Goal: Task Accomplishment & Management: Use online tool/utility

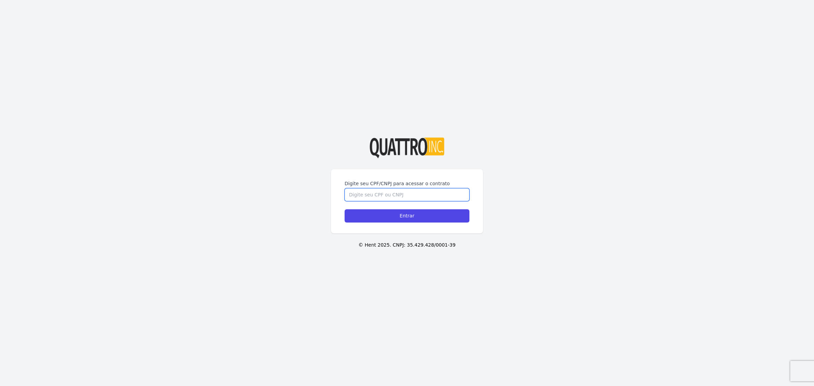
click at [406, 195] on input "Digite seu CPF/CNPJ para acessar o contrato" at bounding box center [407, 194] width 125 height 13
type input "38595740860"
click at [408, 211] on input "Entrar" at bounding box center [407, 215] width 125 height 13
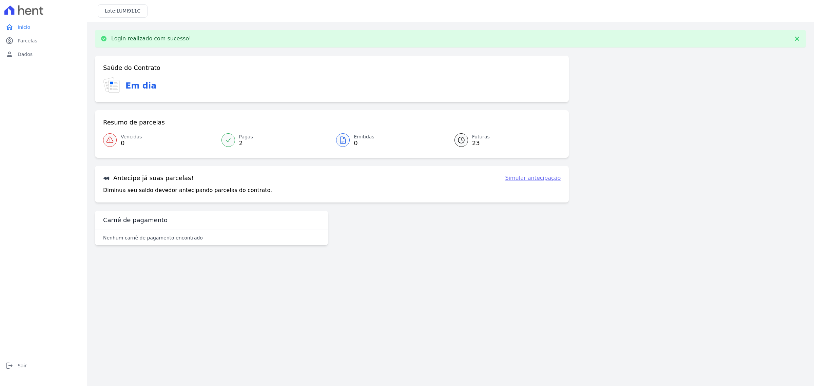
click at [472, 141] on link "Futuras 23" at bounding box center [503, 140] width 115 height 19
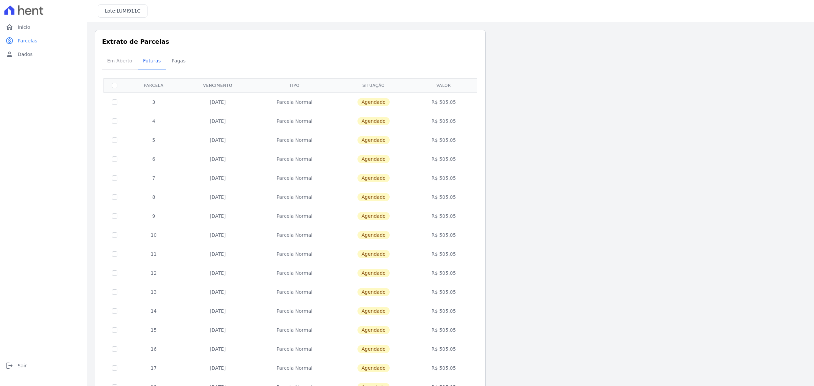
click at [116, 62] on span "Em Aberto" at bounding box center [119, 61] width 33 height 14
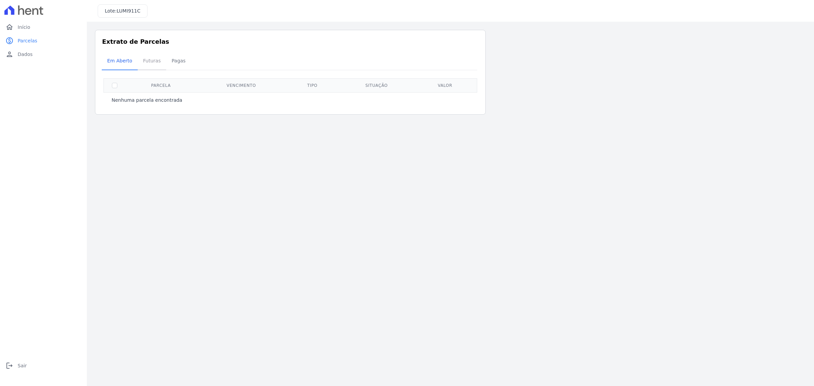
click at [146, 60] on span "Futuras" at bounding box center [152, 61] width 26 height 14
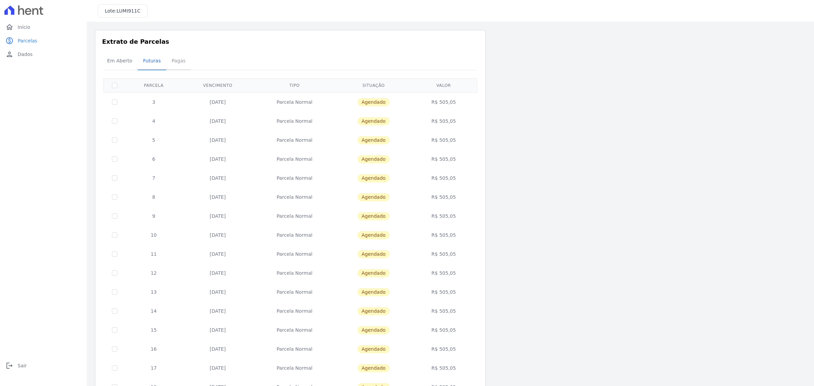
click at [175, 60] on span "Pagas" at bounding box center [179, 61] width 22 height 14
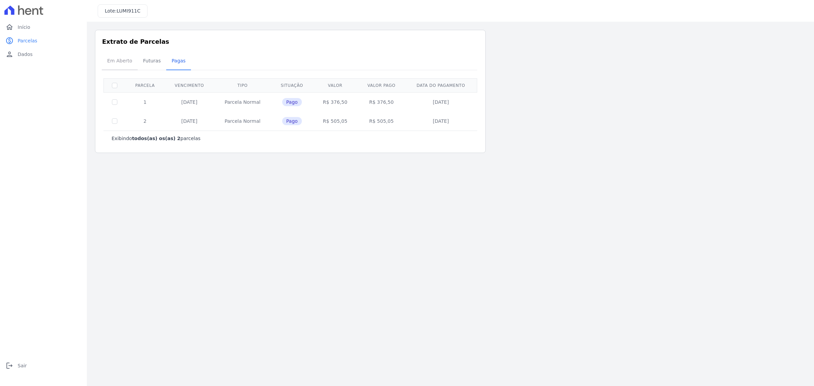
click at [120, 59] on span "Em Aberto" at bounding box center [119, 61] width 33 height 14
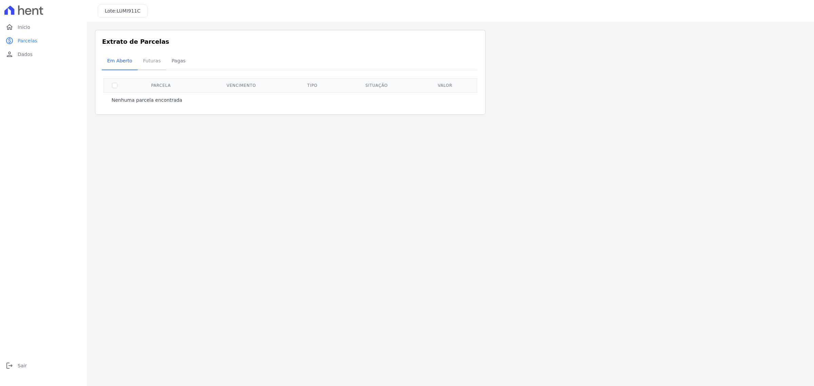
click at [152, 60] on span "Futuras" at bounding box center [152, 61] width 26 height 14
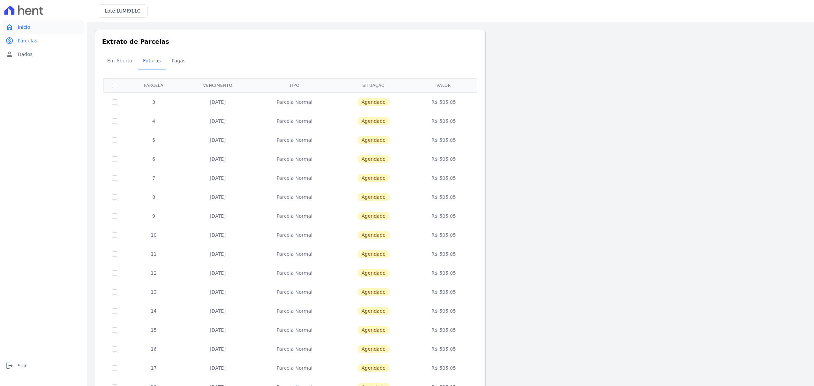
click at [31, 25] on link "home Início" at bounding box center [43, 27] width 81 height 14
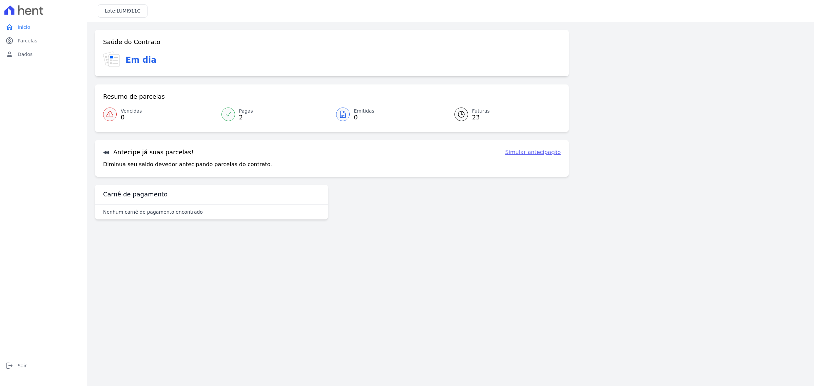
click at [208, 167] on p "Diminua seu saldo devedor antecipando parcelas do contrato." at bounding box center [187, 164] width 169 height 8
click at [529, 151] on link "Simular antecipação" at bounding box center [533, 152] width 56 height 8
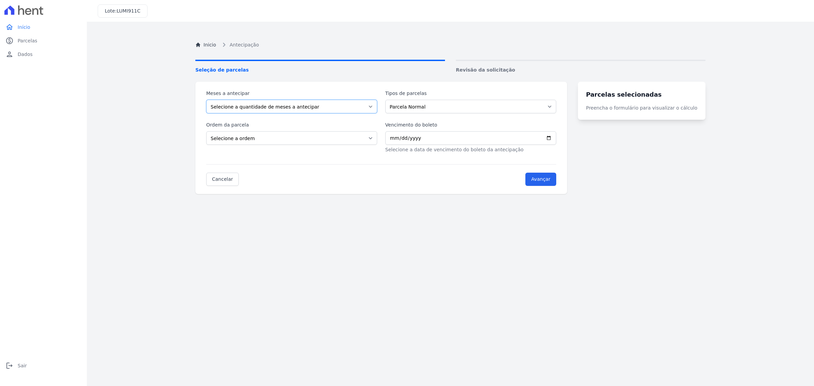
click at [302, 103] on select "Selecione a quantidade de meses a antecipar 1 2 3 4 5 6 7 8 9 10 11 12 13 14 15…" at bounding box center [291, 107] width 171 height 14
select select "2"
click at [206, 100] on select "Selecione a quantidade de meses a antecipar 1 2 3 4 5 6 7 8 9 10 11 12 13 14 15…" at bounding box center [291, 107] width 171 height 14
click at [421, 109] on select "Parcela Normal Financiamento CEF" at bounding box center [470, 107] width 171 height 14
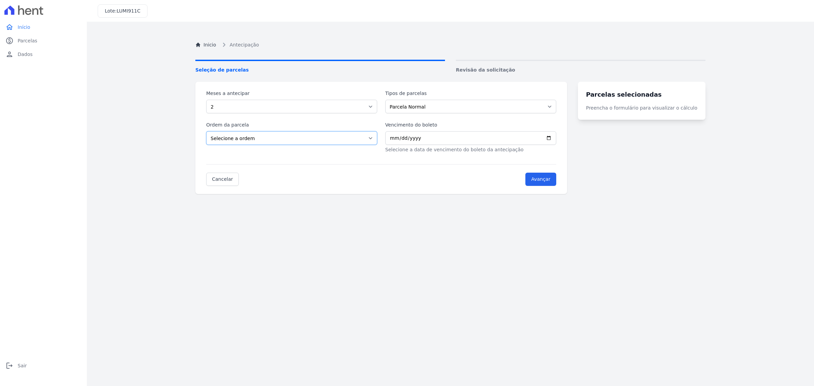
click at [272, 140] on select "Selecione a ordem Últimas parcelas Primeiras parcelas" at bounding box center [291, 138] width 171 height 14
select select "ending"
click at [206, 131] on select "Selecione a ordem Últimas parcelas Primeiras parcelas" at bounding box center [291, 138] width 171 height 14
click at [416, 139] on input "Vencimento do boleto" at bounding box center [470, 138] width 171 height 14
click at [556, 136] on input "Vencimento do boleto" at bounding box center [470, 138] width 171 height 14
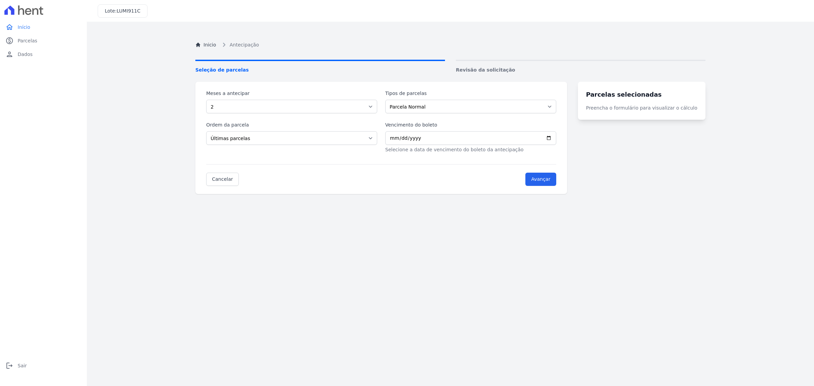
click at [342, 218] on div "Inicio Antecipação Seleção de parcelas Revisão da solicitação Meses a antecipar…" at bounding box center [450, 223] width 521 height 386
click at [556, 138] on input "Vencimento do boleto" at bounding box center [470, 138] width 171 height 14
type input "2025-09-19"
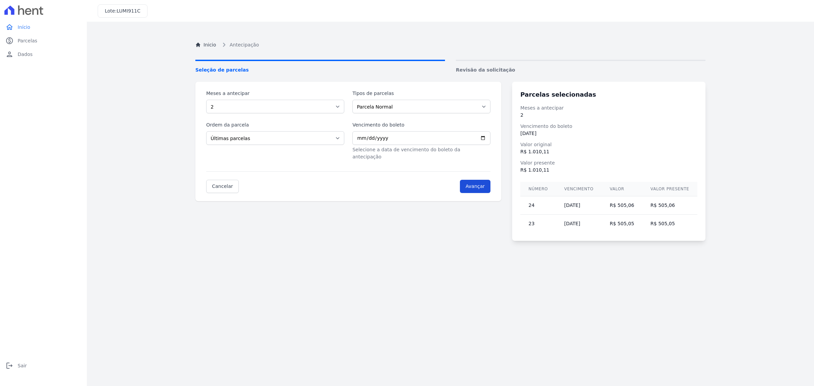
click at [551, 177] on div "Parcelas selecionadas Meses a antecipar 2 Vencimento do boleto 19/09/2025 Valor…" at bounding box center [608, 161] width 193 height 159
click at [452, 210] on div "Meses a antecipar Selecione a quantidade de meses a antecipar 1 2 3 4 5 6 7 8 9…" at bounding box center [450, 161] width 510 height 159
click at [221, 180] on link "Cancelar" at bounding box center [222, 186] width 33 height 13
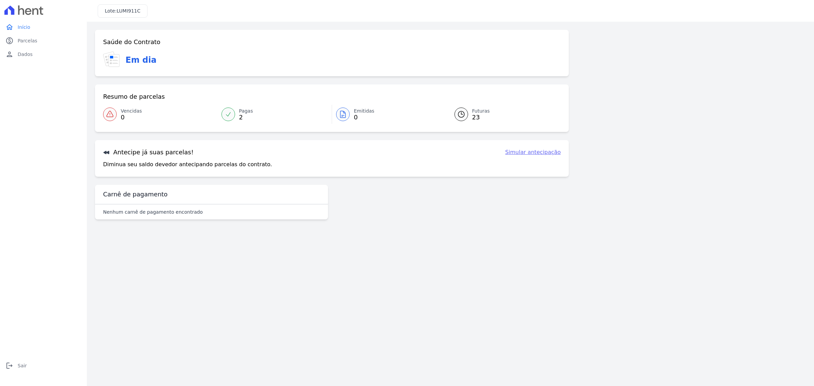
click at [472, 116] on link "Futuras 23" at bounding box center [503, 114] width 115 height 19
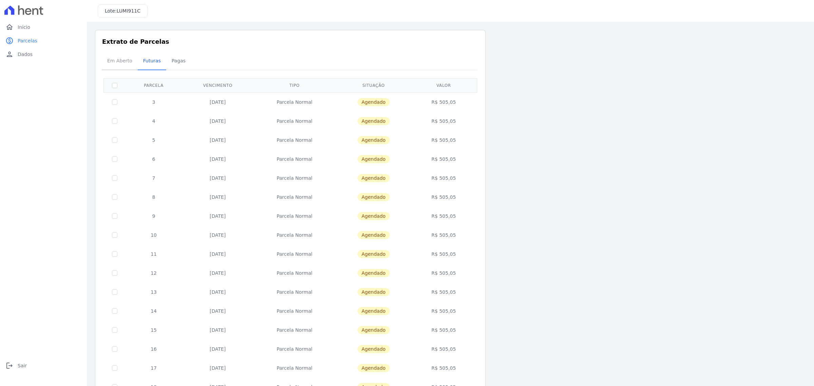
click at [116, 59] on span "Em Aberto" at bounding box center [119, 61] width 33 height 14
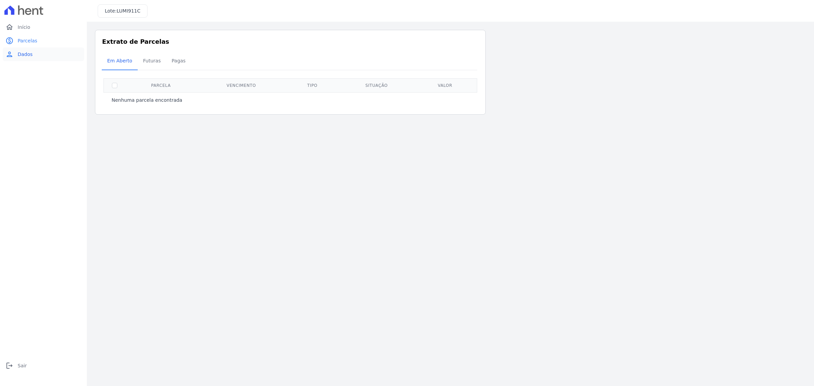
click at [31, 53] on span "Dados" at bounding box center [25, 54] width 15 height 7
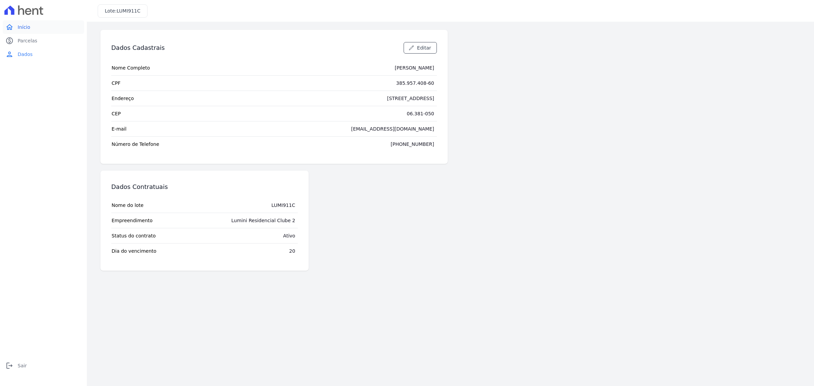
click at [31, 27] on link "home Início" at bounding box center [43, 27] width 81 height 14
